Goal: Transaction & Acquisition: Obtain resource

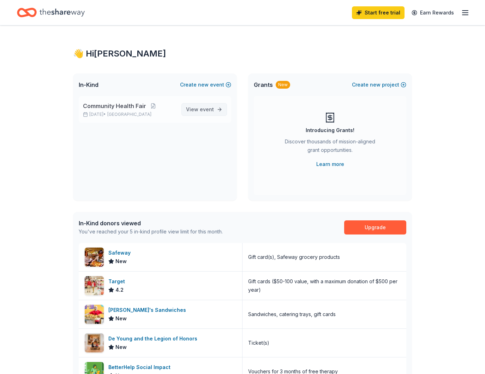
click at [202, 106] on span "View event" at bounding box center [200, 109] width 28 height 8
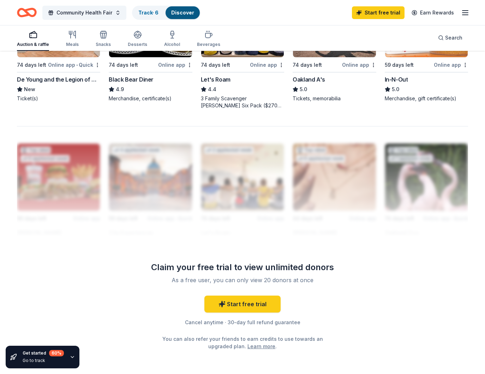
scroll to position [478, 0]
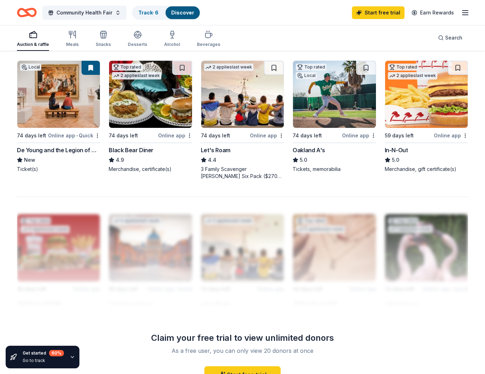
click at [335, 165] on div "Oakland A's 5.0 Tickets, memorabilia" at bounding box center [334, 159] width 83 height 27
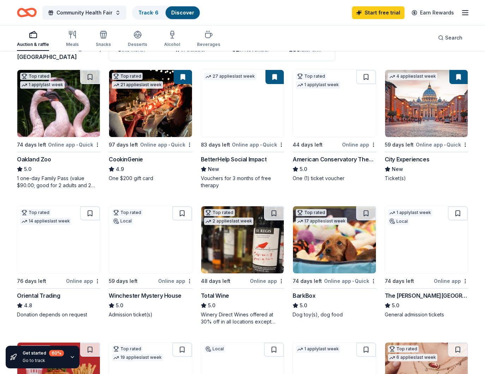
scroll to position [0, 0]
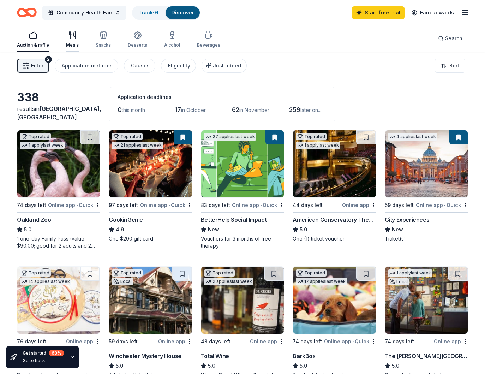
click at [74, 42] on div "Meals" at bounding box center [72, 39] width 13 height 17
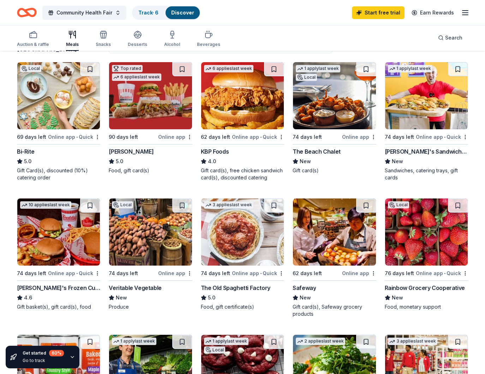
scroll to position [71, 0]
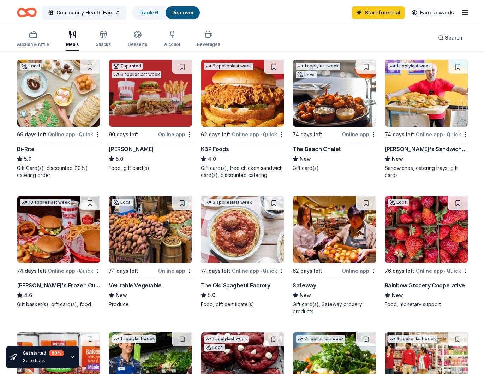
click at [66, 102] on img at bounding box center [58, 93] width 83 height 67
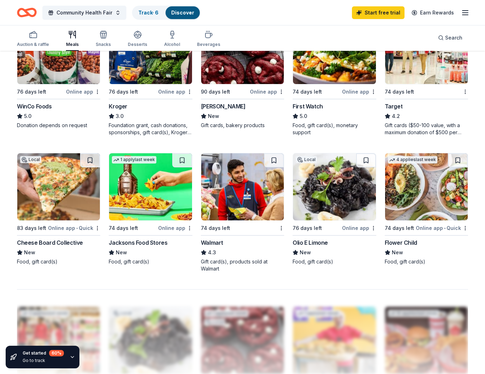
scroll to position [388, 0]
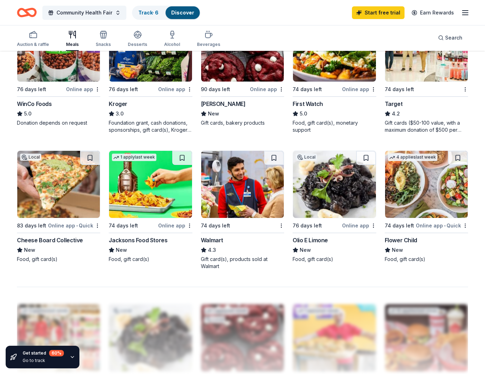
click at [56, 190] on img at bounding box center [58, 184] width 83 height 67
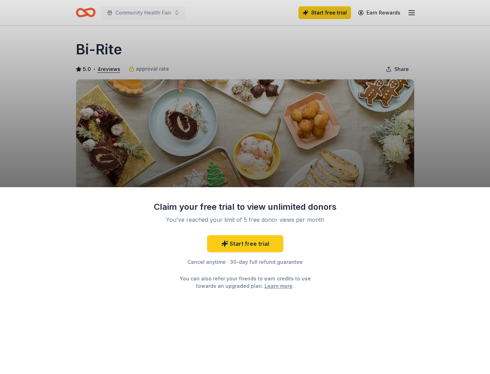
click at [364, 131] on div "Claim your free trial to view unlimited donors You've reached your limit of 5 f…" at bounding box center [245, 187] width 490 height 374
click at [314, 91] on div "Claim your free trial to view unlimited donors You've reached your limit of 5 f…" at bounding box center [245, 187] width 490 height 374
click at [316, 30] on div "Claim your free trial to view unlimited donors You've reached your limit of 5 f…" at bounding box center [245, 187] width 490 height 374
click at [317, 12] on div "Claim your free trial to view unlimited donors You've reached your limit of 5 f…" at bounding box center [245, 187] width 490 height 374
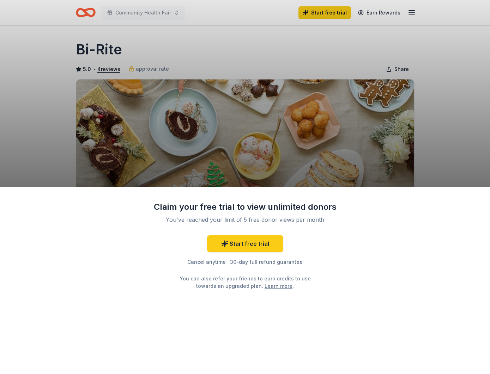
click at [306, 88] on div "Claim your free trial to view unlimited donors You've reached your limit of 5 f…" at bounding box center [245, 187] width 490 height 374
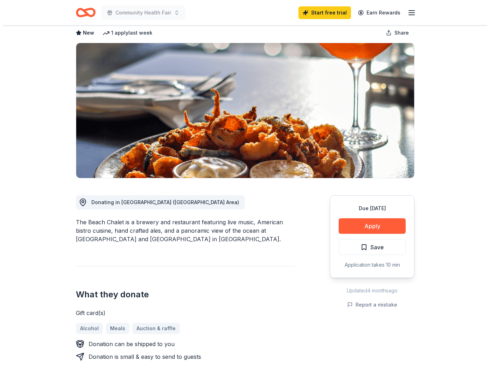
scroll to position [106, 0]
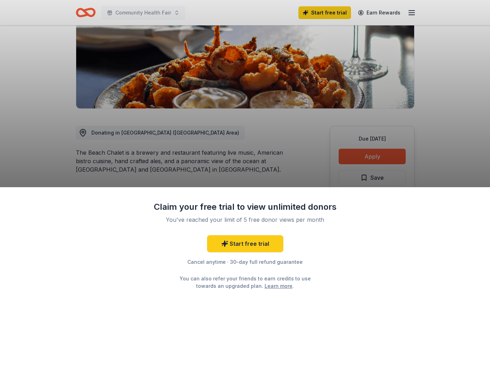
click at [356, 156] on div "Claim your free trial to view unlimited donors You've reached your limit of 5 f…" at bounding box center [245, 187] width 490 height 374
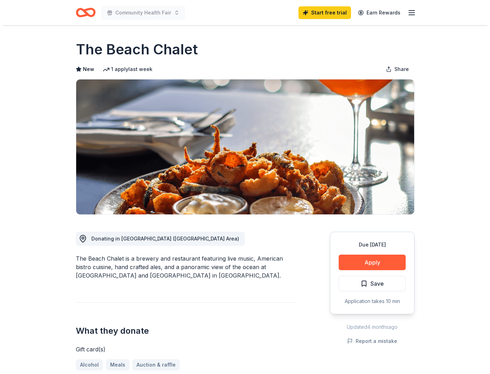
scroll to position [106, 0]
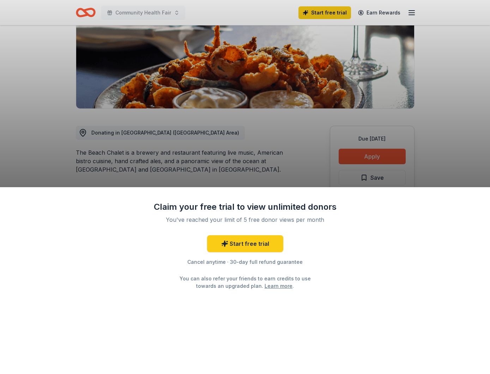
click at [375, 160] on div "Claim your free trial to view unlimited donors You've reached your limit of 5 f…" at bounding box center [245, 187] width 490 height 374
click at [382, 152] on div "Claim your free trial to view unlimited donors You've reached your limit of 5 f…" at bounding box center [245, 187] width 490 height 374
click at [383, 159] on div "Claim your free trial to view unlimited donors You've reached your limit of 5 f…" at bounding box center [245, 187] width 490 height 374
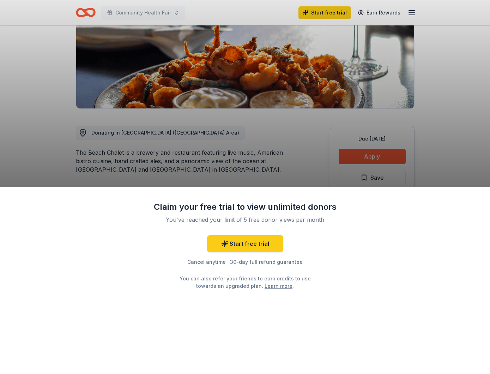
click at [394, 160] on div "Claim your free trial to view unlimited donors You've reached your limit of 5 f…" at bounding box center [245, 187] width 490 height 374
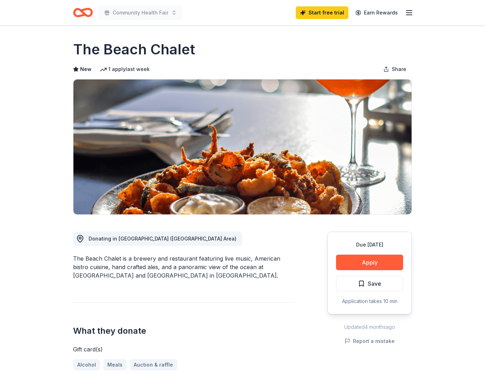
click at [375, 272] on div "Due in 74 days Apply Save Application takes 10 min" at bounding box center [369, 273] width 85 height 83
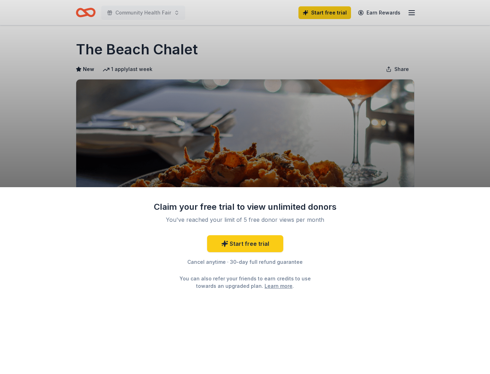
click at [376, 264] on div "Claim your free trial to view unlimited donors You've reached your limit of 5 f…" at bounding box center [245, 280] width 490 height 187
